Goal: Transaction & Acquisition: Purchase product/service

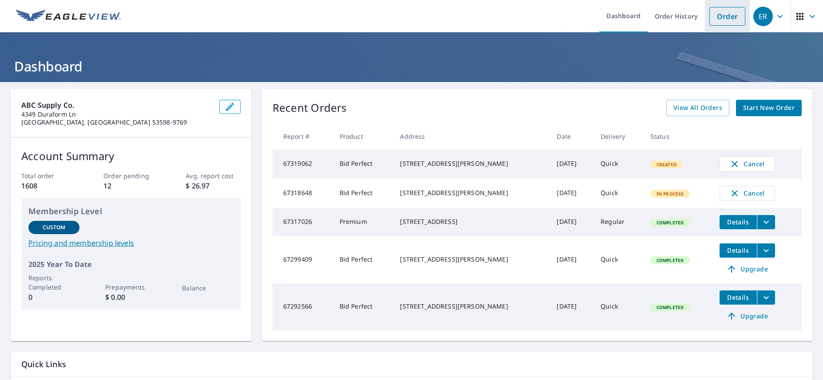
click at [732, 16] on link "Order" at bounding box center [727, 16] width 36 height 19
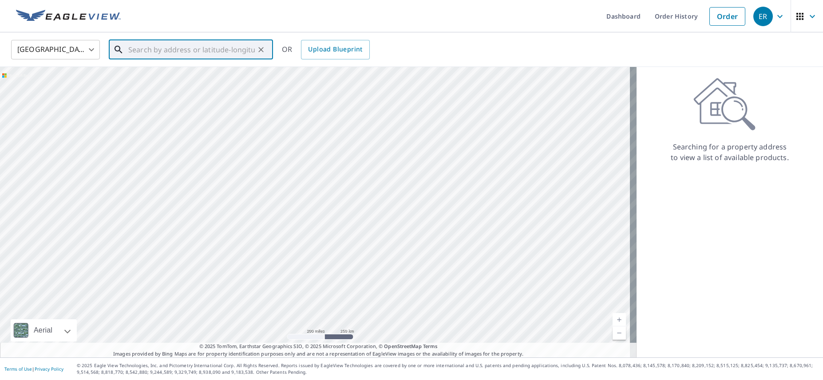
click at [158, 50] on input "text" at bounding box center [191, 49] width 126 height 25
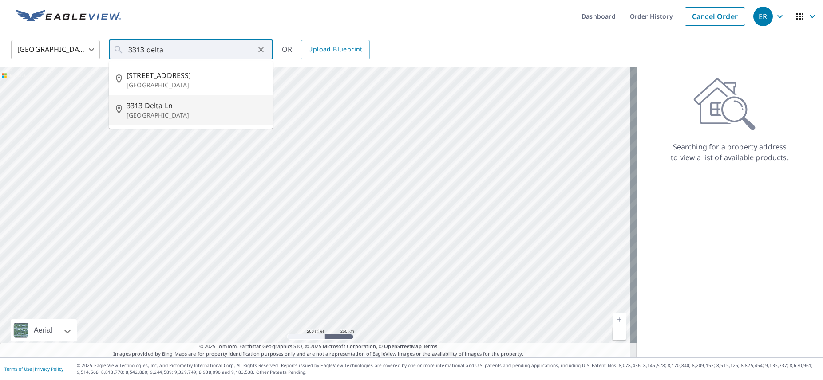
type input "[STREET_ADDRESS][PERSON_NAME]"
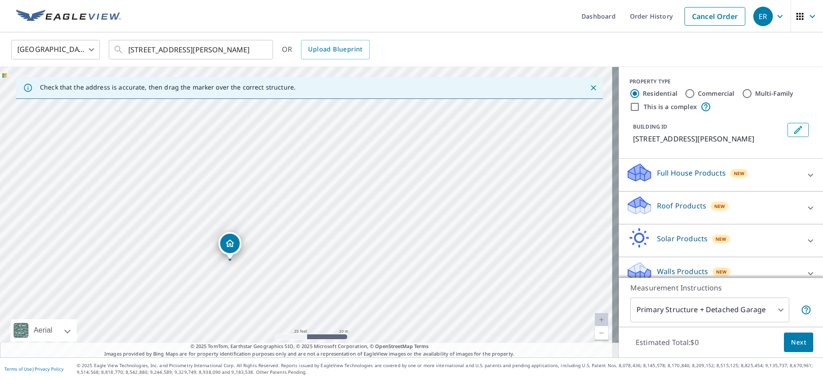
drag, startPoint x: 292, startPoint y: 251, endPoint x: 300, endPoint y: 103, distance: 148.9
click at [300, 90] on div "Check that the address is accurate, then drag the marker over the correct struc…" at bounding box center [309, 212] width 619 height 291
click at [324, 124] on div "[STREET_ADDRESS][PERSON_NAME]" at bounding box center [309, 212] width 619 height 291
click at [240, 52] on input "[STREET_ADDRESS][PERSON_NAME]" at bounding box center [191, 49] width 126 height 25
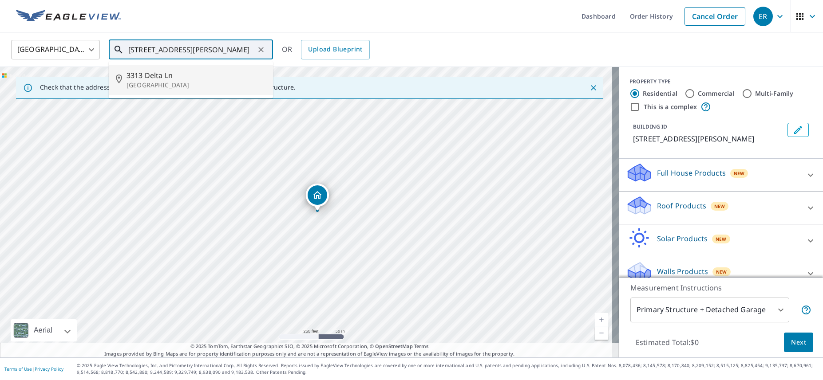
click at [170, 74] on span "3313 Delta Ln" at bounding box center [195, 75] width 139 height 11
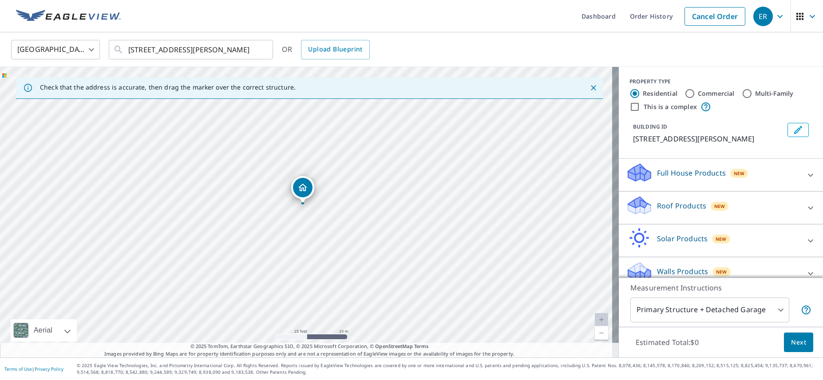
click at [747, 304] on body "ER ER Dashboard Order History Cancel Order ER [GEOGRAPHIC_DATA] US ​ [STREET_AD…" at bounding box center [411, 190] width 823 height 380
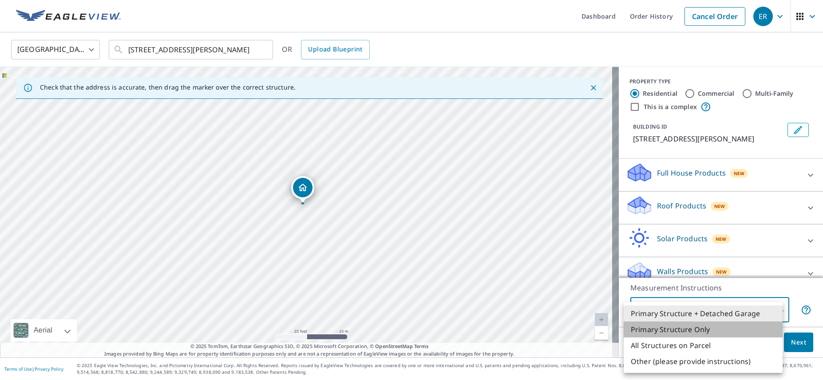
click at [693, 328] on li "Primary Structure Only" at bounding box center [703, 330] width 159 height 16
type input "2"
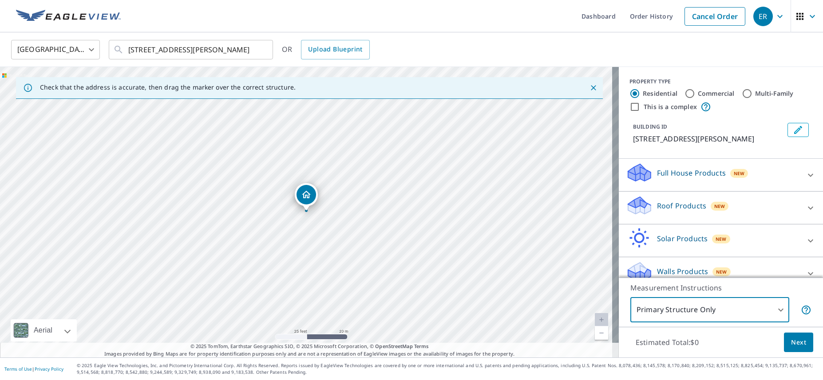
click at [798, 346] on span "Next" at bounding box center [798, 342] width 15 height 11
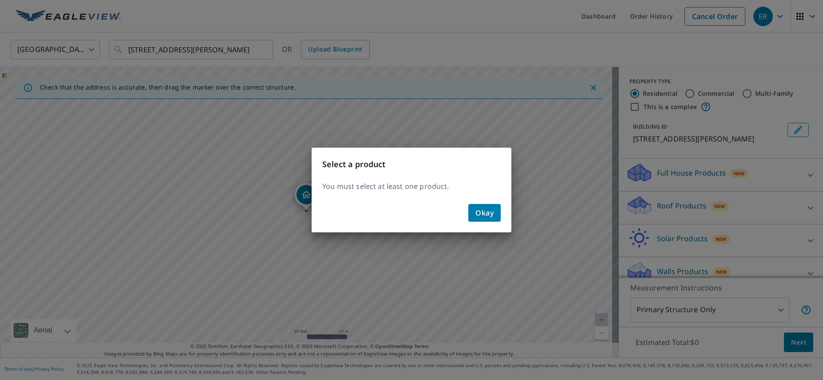
click at [490, 215] on span "Okay" at bounding box center [484, 213] width 18 height 12
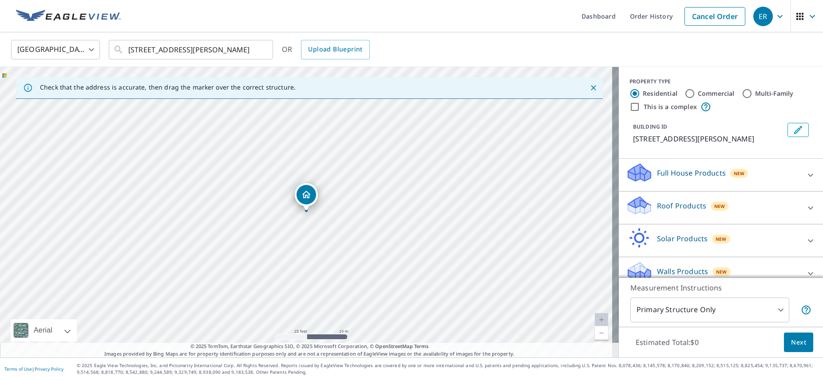
click at [657, 209] on p "Roof Products" at bounding box center [681, 206] width 49 height 11
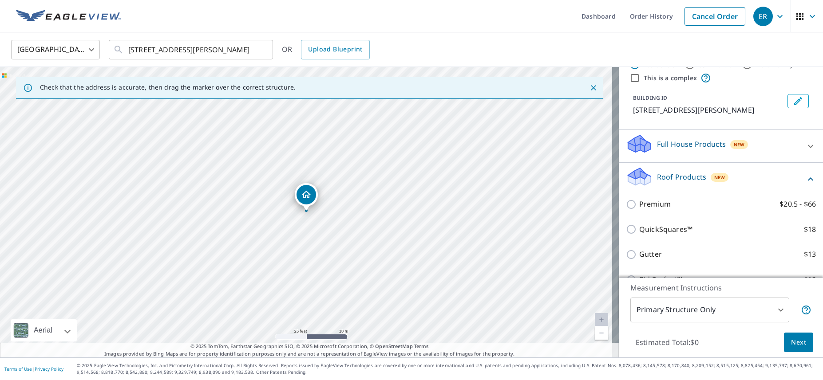
scroll to position [44, 0]
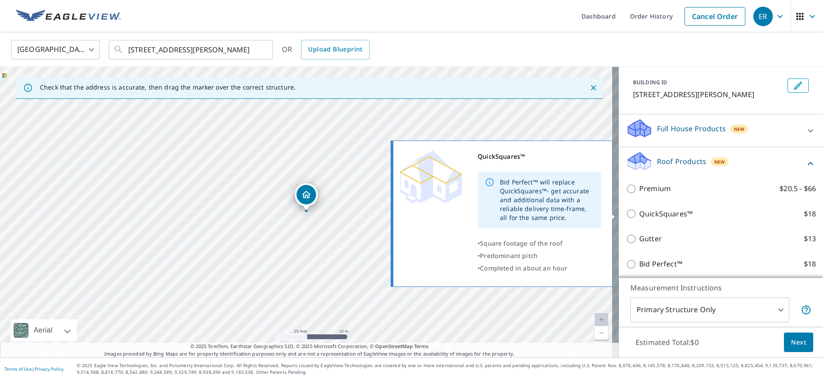
click at [626, 213] on input "QuickSquares™ $18" at bounding box center [632, 214] width 13 height 11
checkbox input "true"
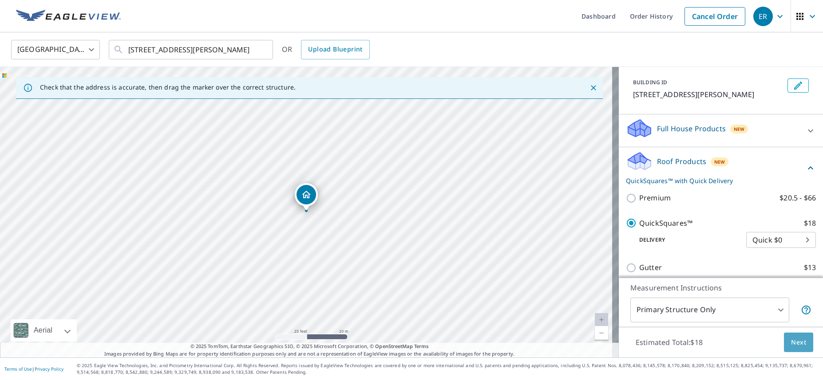
click at [793, 342] on span "Next" at bounding box center [798, 342] width 15 height 11
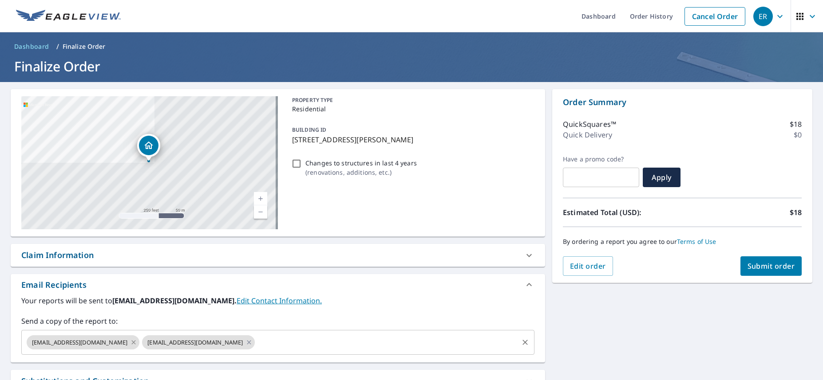
click at [130, 345] on icon at bounding box center [133, 343] width 7 height 10
click at [130, 344] on icon at bounding box center [133, 343] width 7 height 10
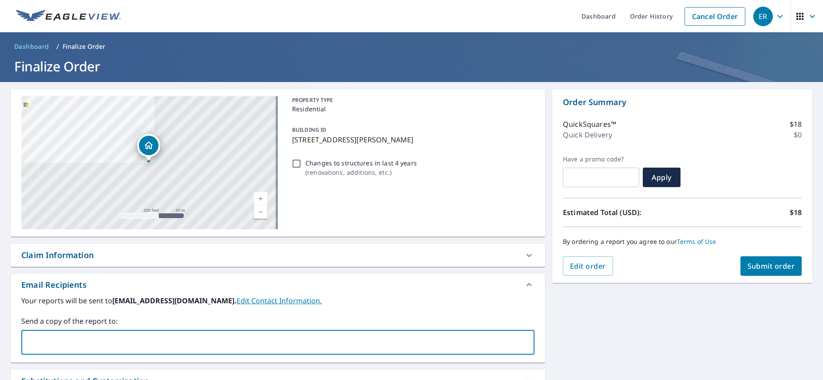
click at [116, 344] on input "text" at bounding box center [271, 342] width 492 height 17
type input "[EMAIL_ADDRESS][DOMAIN_NAME]"
click at [748, 263] on span "Submit order" at bounding box center [770, 266] width 47 height 10
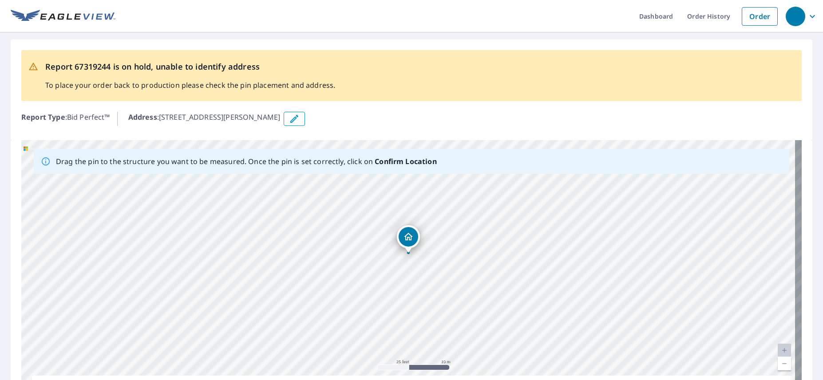
drag, startPoint x: 491, startPoint y: 293, endPoint x: 495, endPoint y: 258, distance: 34.8
click at [495, 258] on div "[STREET_ADDRESS][PERSON_NAME]" at bounding box center [411, 279] width 780 height 278
click at [411, 242] on div "Dropped pin, building 1, Residential property, 3313 Delta Ln Middleton, WI 53562" at bounding box center [412, 238] width 12 height 9
drag, startPoint x: 510, startPoint y: 301, endPoint x: 526, endPoint y: 254, distance: 49.8
click at [526, 254] on div "[STREET_ADDRESS][PERSON_NAME]" at bounding box center [411, 279] width 780 height 278
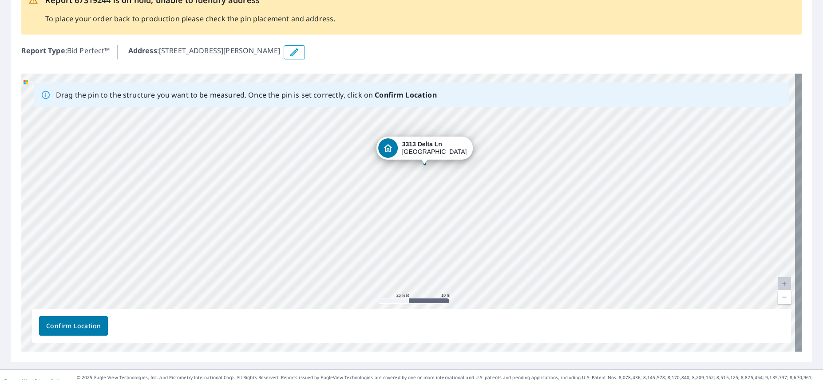
scroll to position [79, 0]
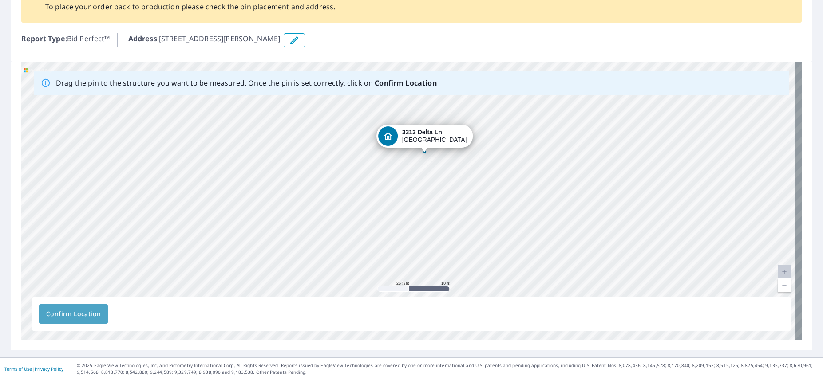
click at [75, 313] on span "Confirm Location" at bounding box center [73, 314] width 55 height 11
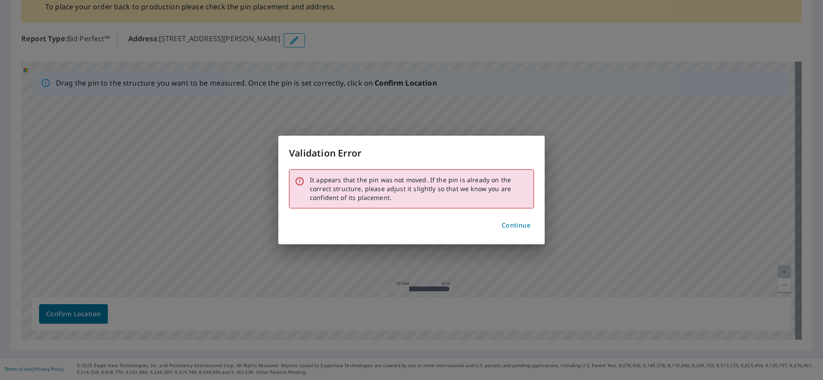
click at [514, 229] on span "Continue" at bounding box center [516, 225] width 29 height 11
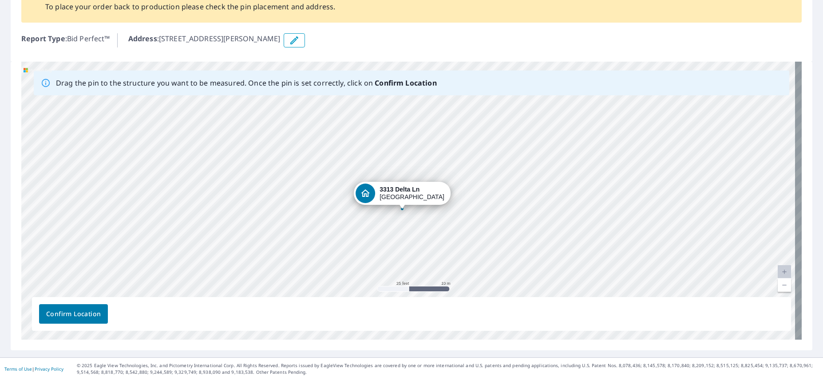
drag, startPoint x: 409, startPoint y: 195, endPoint x: 403, endPoint y: 205, distance: 11.6
click at [91, 312] on span "Confirm Location" at bounding box center [73, 314] width 55 height 11
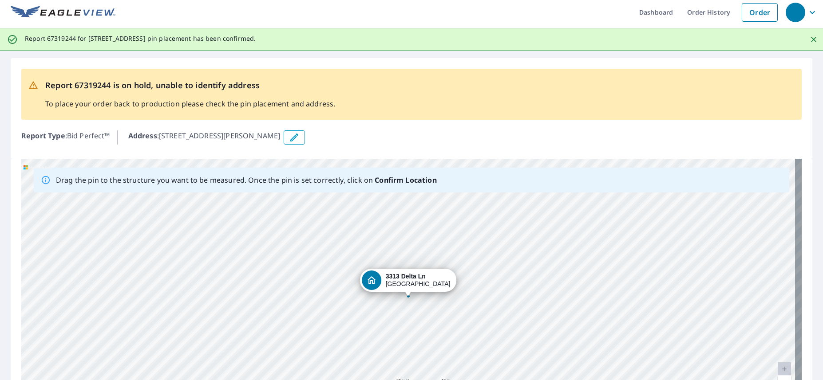
scroll to position [0, 0]
